Goal: Register for event/course

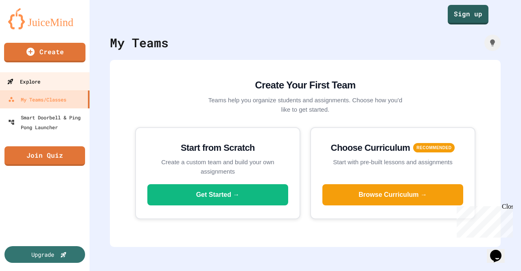
click at [64, 77] on link "Explore" at bounding box center [45, 81] width 92 height 18
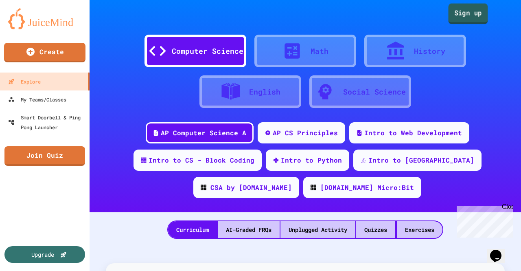
click at [460, 14] on link "Sign up" at bounding box center [467, 14] width 39 height 20
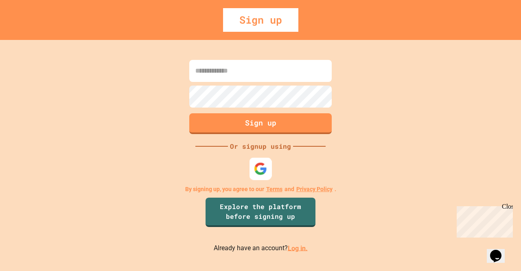
click at [258, 164] on img at bounding box center [260, 168] width 13 height 13
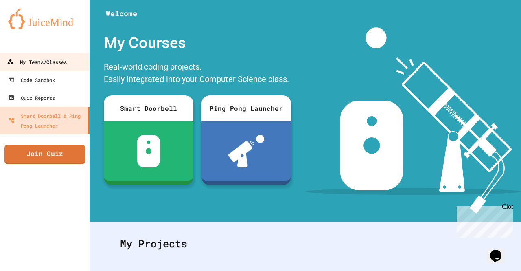
click at [59, 63] on div "My Teams/Classes" at bounding box center [37, 62] width 60 height 10
